Goal: Check status: Check status

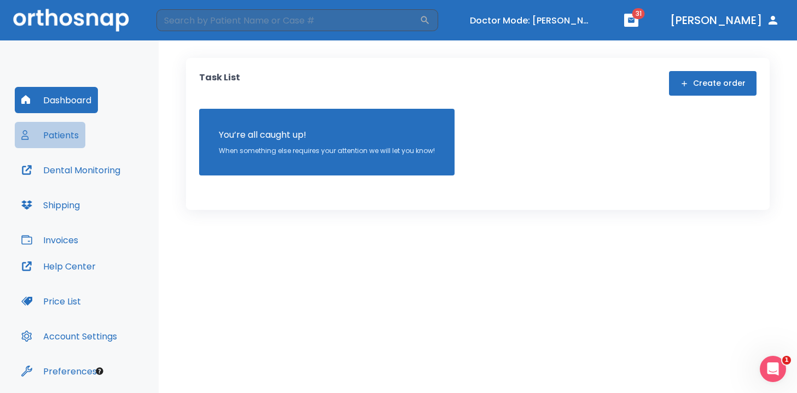
click at [60, 132] on button "Patients" at bounding box center [50, 135] width 71 height 26
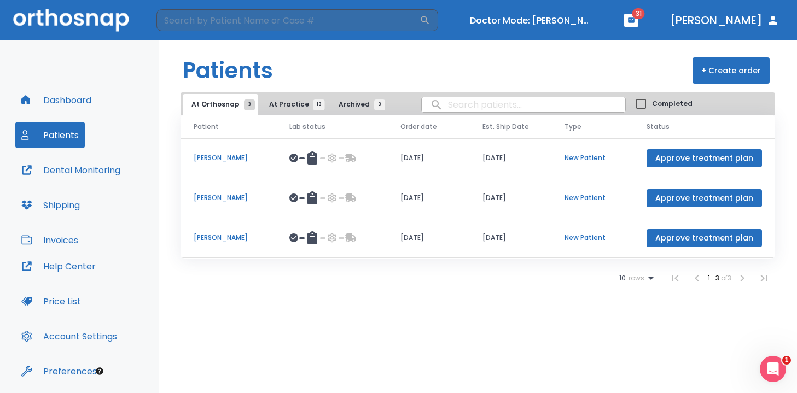
click at [285, 100] on span "At Practice 13" at bounding box center [294, 105] width 50 height 10
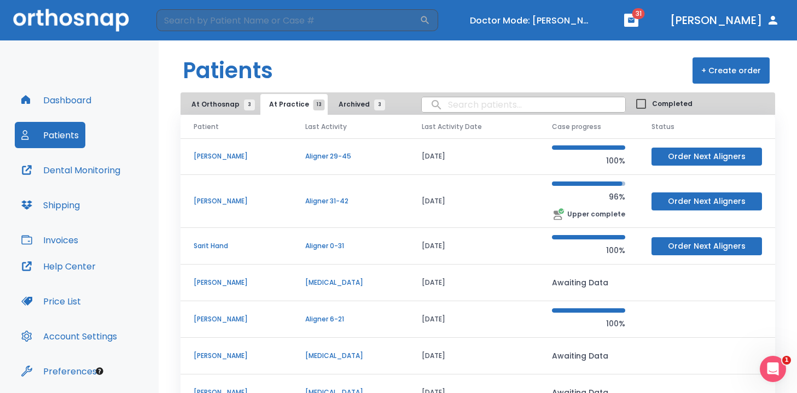
scroll to position [42, 0]
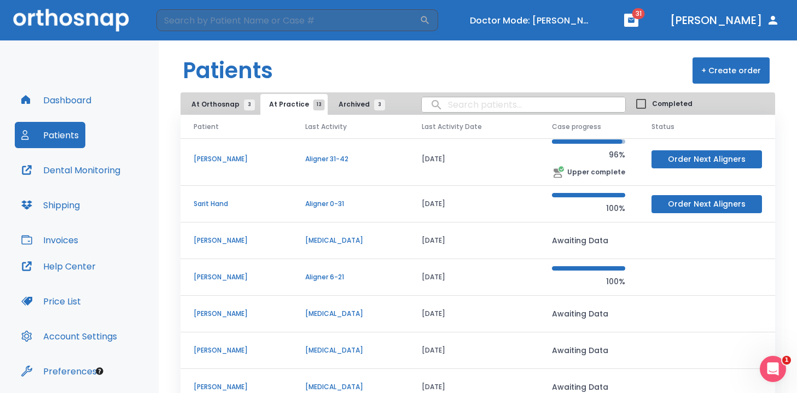
click at [239, 165] on td "[PERSON_NAME]" at bounding box center [236, 159] width 112 height 53
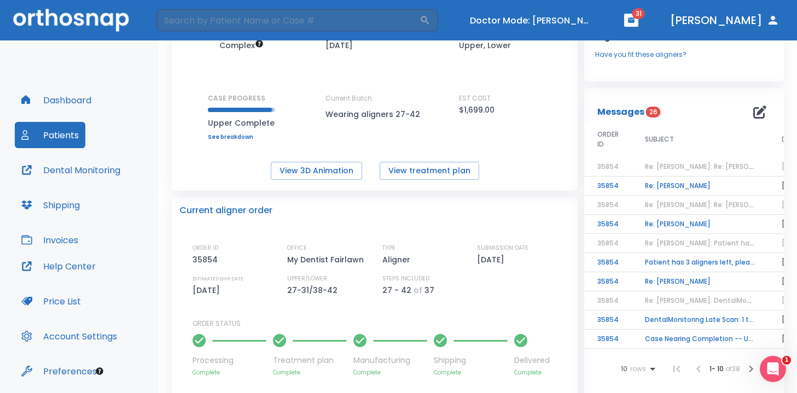
scroll to position [108, 0]
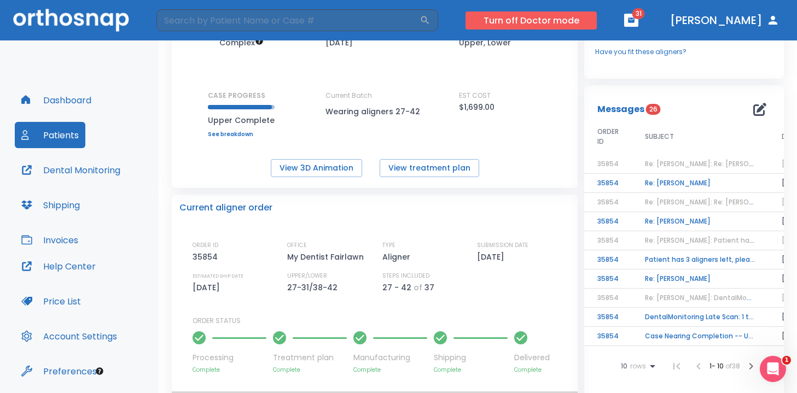
click at [585, 17] on button "Turn off Doctor mode" at bounding box center [530, 20] width 131 height 18
